Goal: Task Accomplishment & Management: Manage account settings

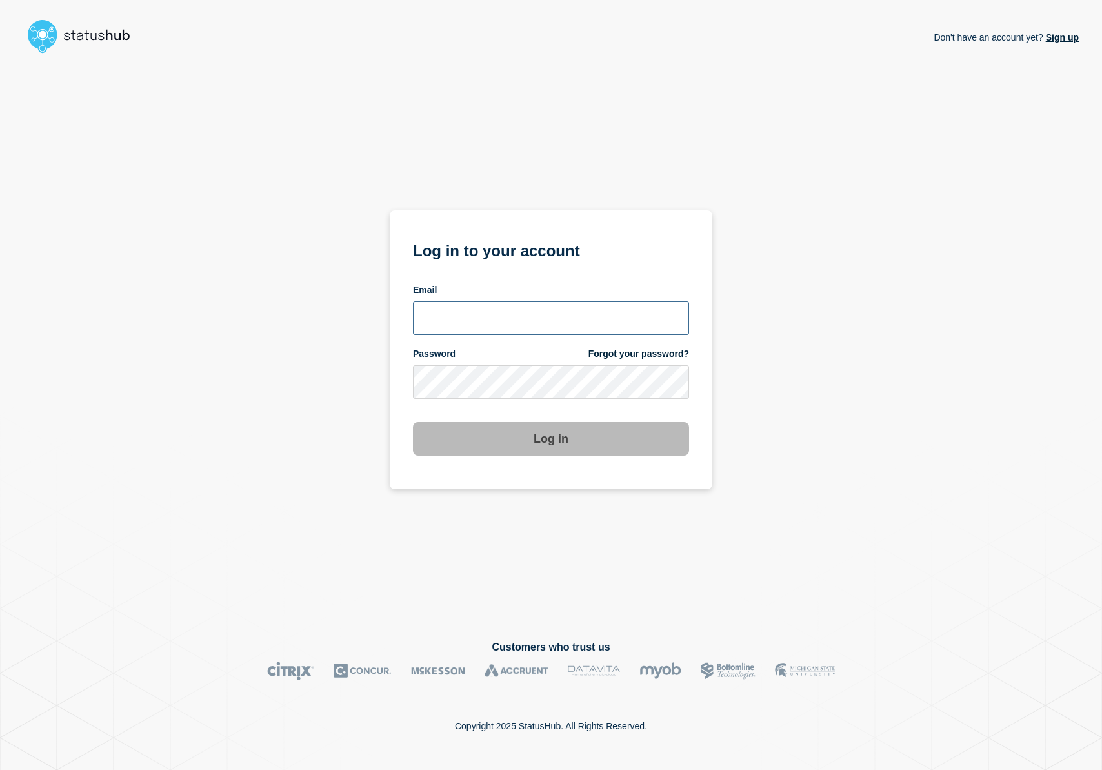
type input "r.shumaker@email.gwu.edu"
click at [504, 451] on button "Log in" at bounding box center [551, 439] width 276 height 34
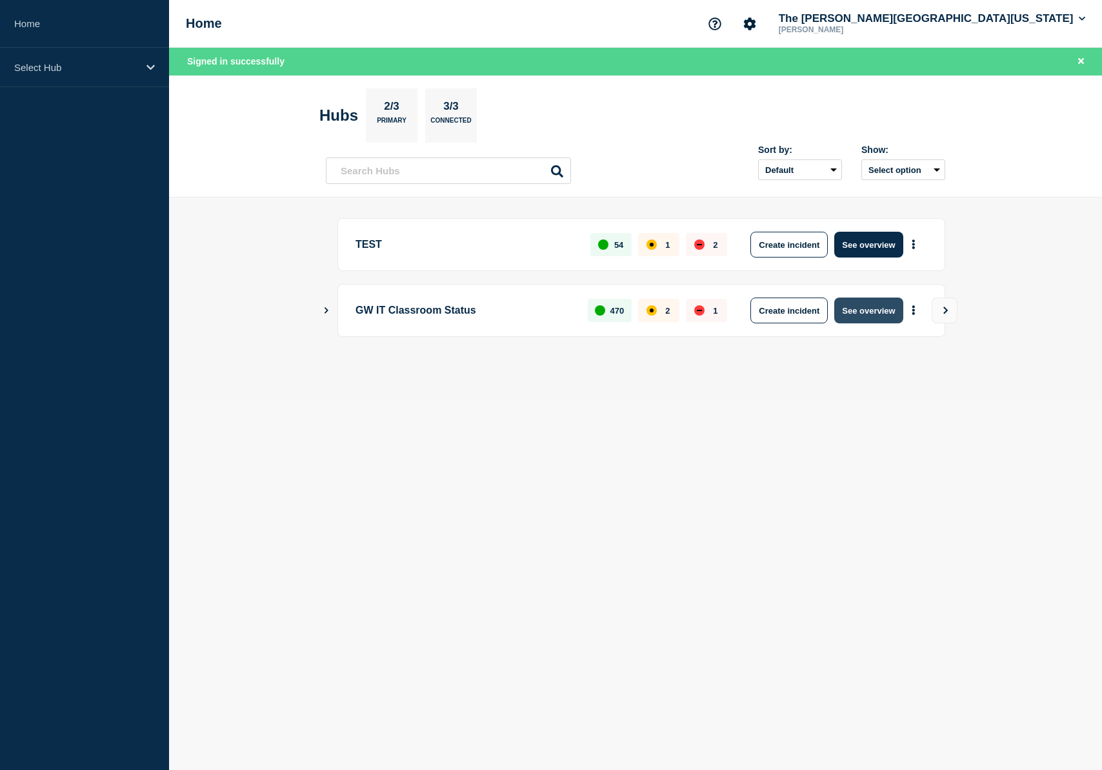
click at [853, 305] on button "See overview" at bounding box center [868, 310] width 68 height 26
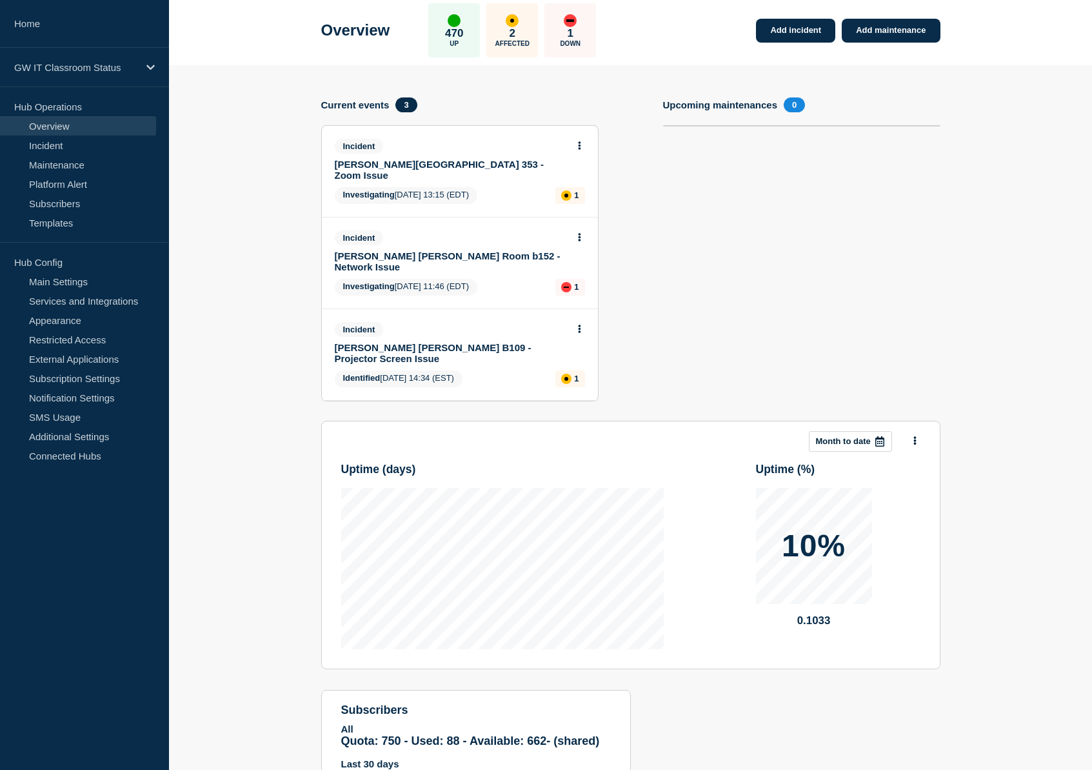
scroll to position [5, 0]
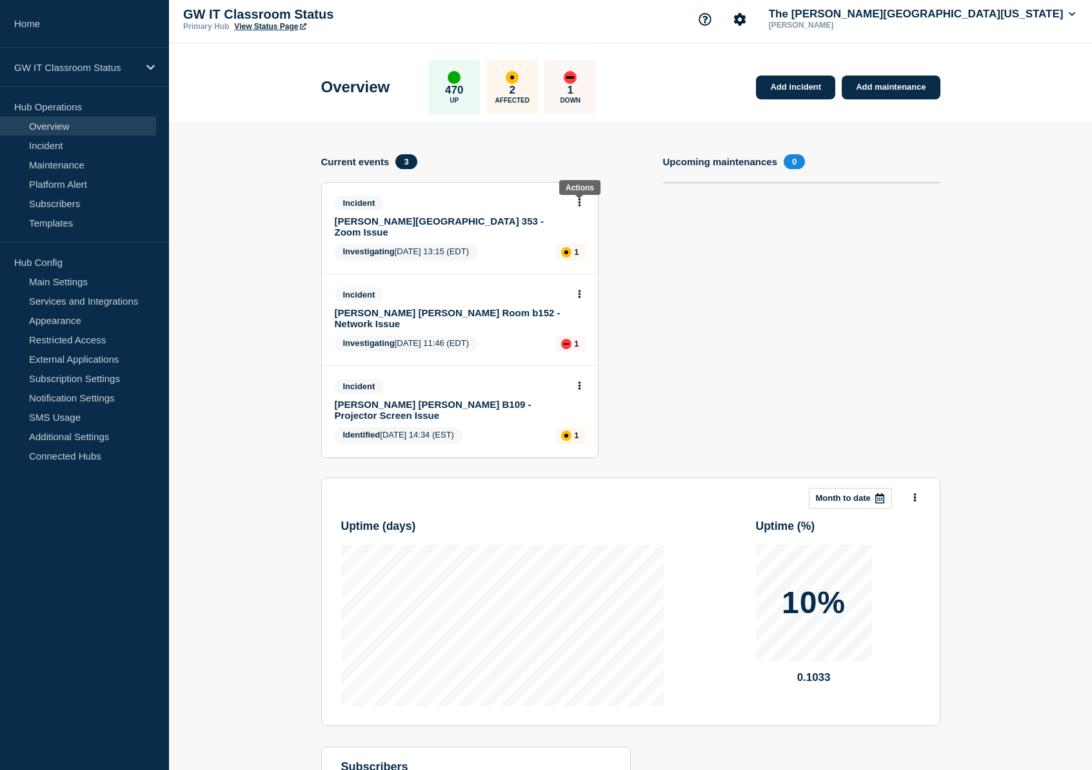
click at [581, 204] on button at bounding box center [579, 202] width 11 height 11
click at [579, 255] on link "Update incident" at bounding box center [577, 254] width 63 height 10
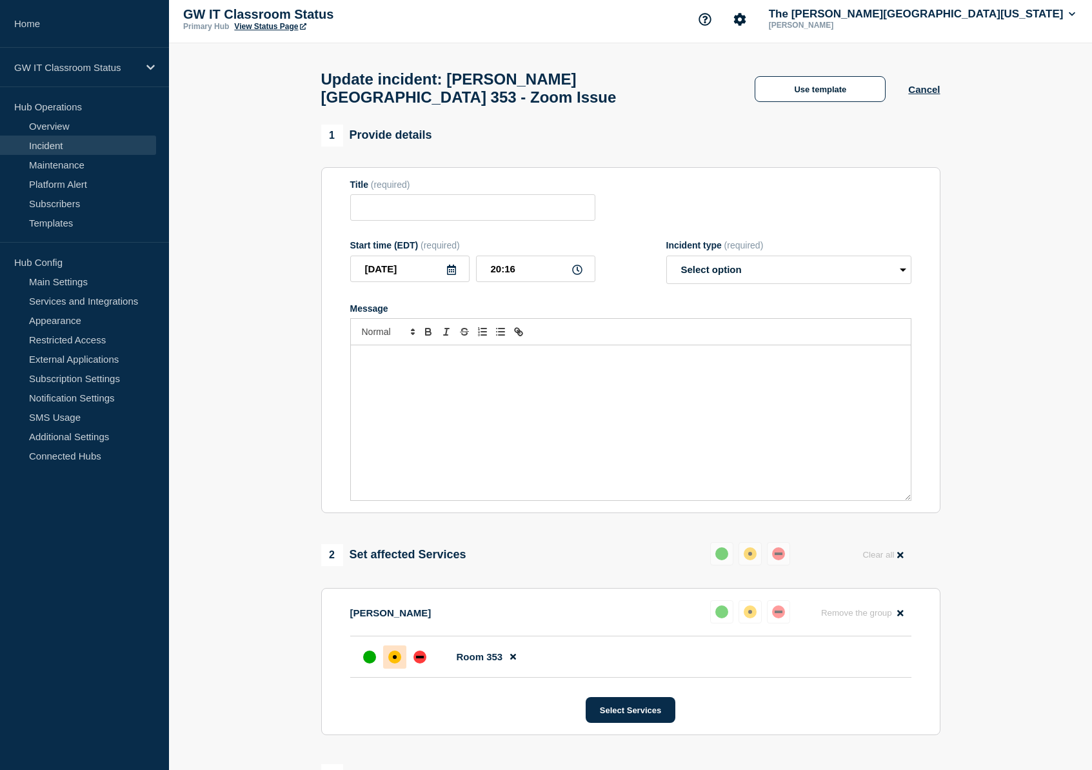
type input "[PERSON_NAME][GEOGRAPHIC_DATA] 353 - Zoom Issue"
click at [715, 270] on select "Select option Investigating Identified Monitoring Resolved" at bounding box center [788, 269] width 245 height 28
select select "resolved"
click at [666, 255] on select "Select option Investigating Identified Monitoring Resolved" at bounding box center [788, 269] width 245 height 28
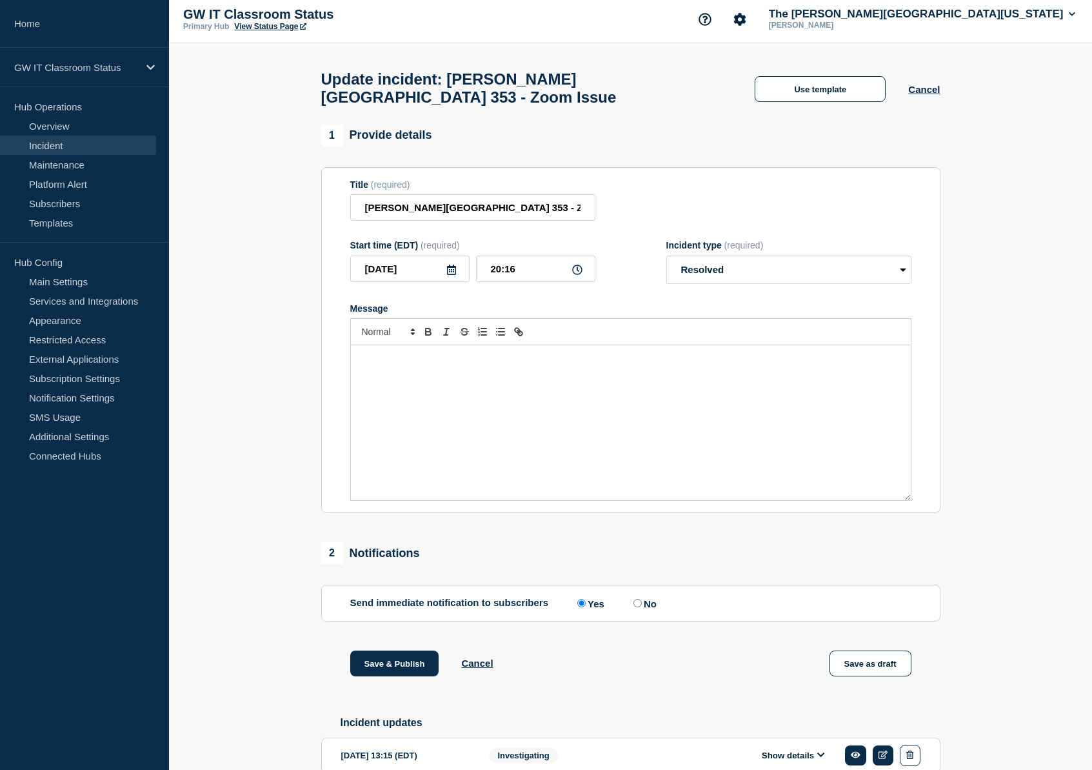
click at [633, 599] on input "No" at bounding box center [637, 603] width 8 height 8
radio input "true"
radio input "false"
click at [392, 659] on button "Save & Publish" at bounding box center [394, 663] width 89 height 26
